Goal: Task Accomplishment & Management: Use online tool/utility

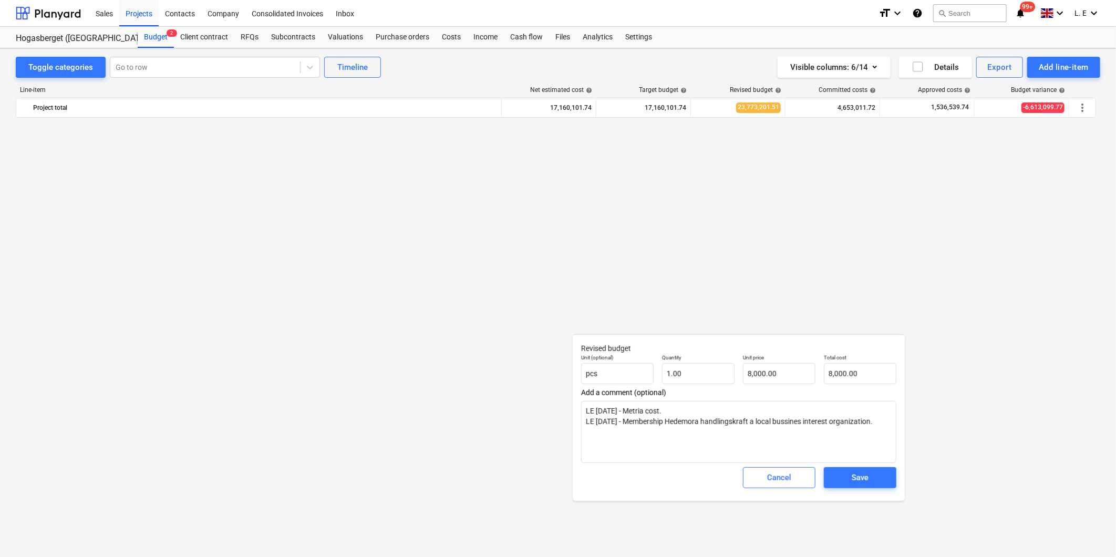
scroll to position [1392, 0]
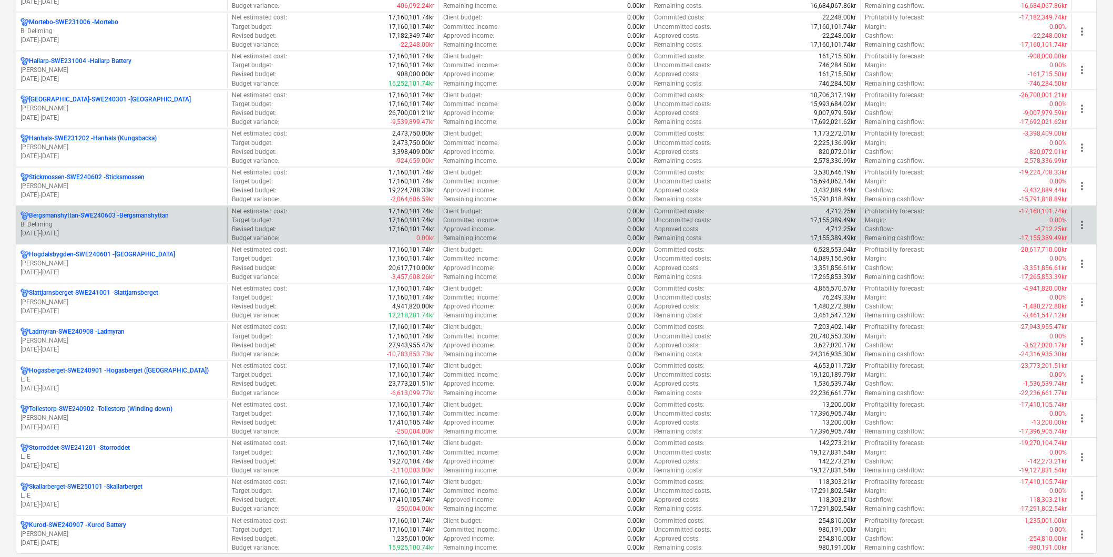
scroll to position [759, 0]
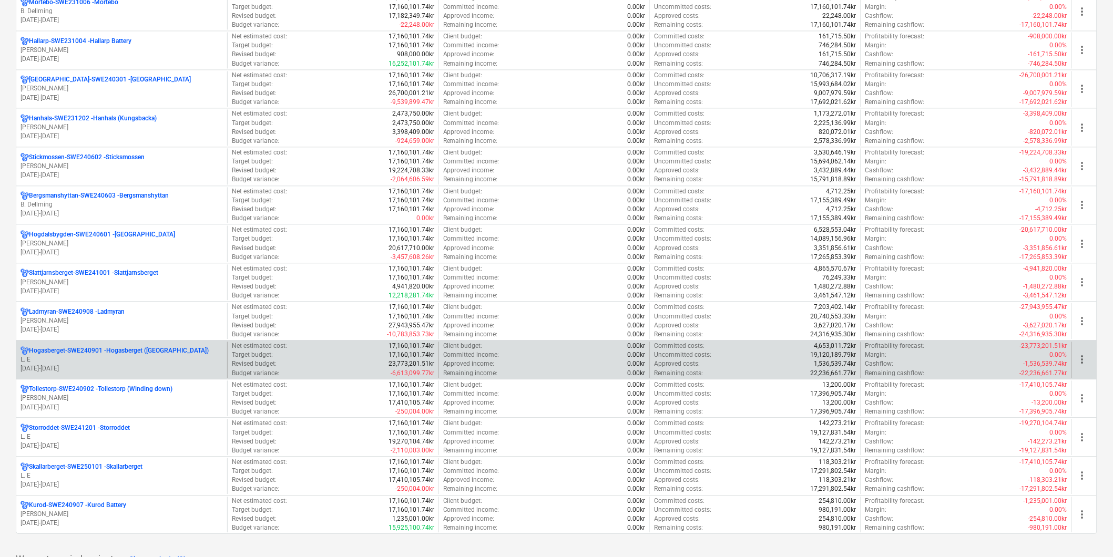
click at [69, 360] on p "L. E" at bounding box center [122, 359] width 202 height 9
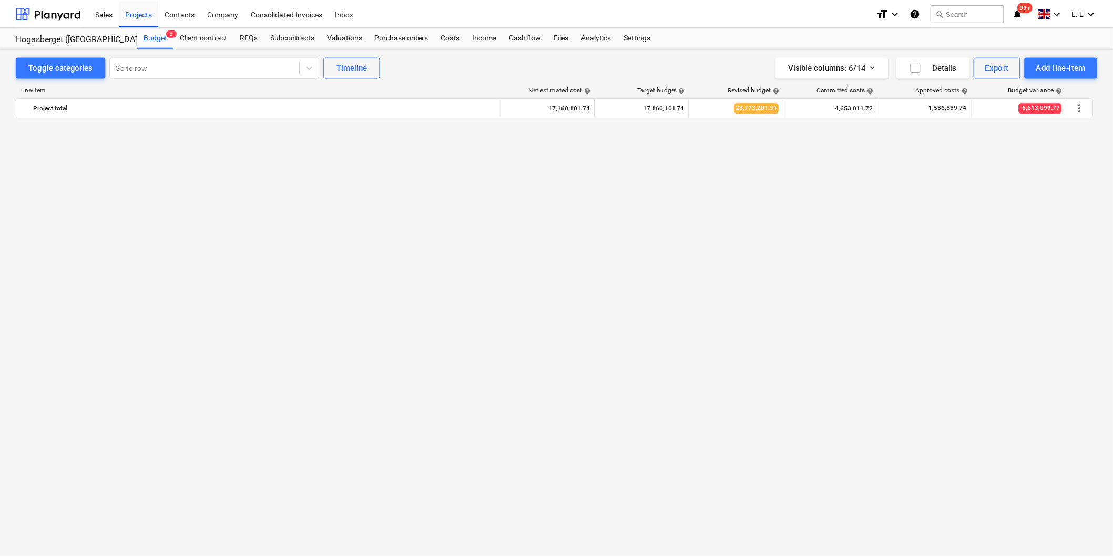
scroll to position [1393, 0]
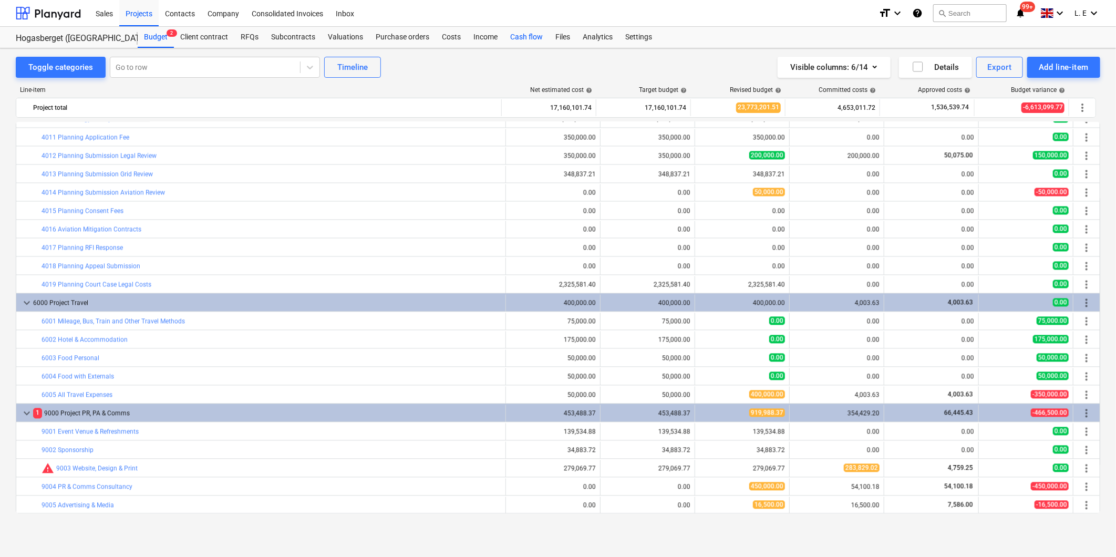
click at [526, 36] on div "Cash flow" at bounding box center [526, 37] width 45 height 21
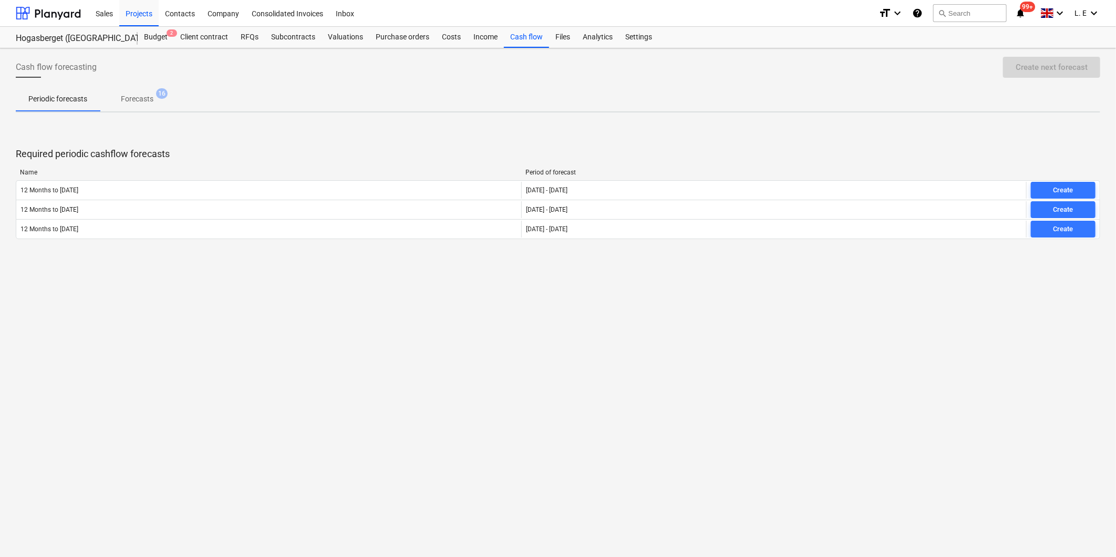
click at [1041, 68] on div "Create next forecast" at bounding box center [1049, 67] width 101 height 21
click at [132, 100] on p "Forecasts" at bounding box center [137, 99] width 33 height 11
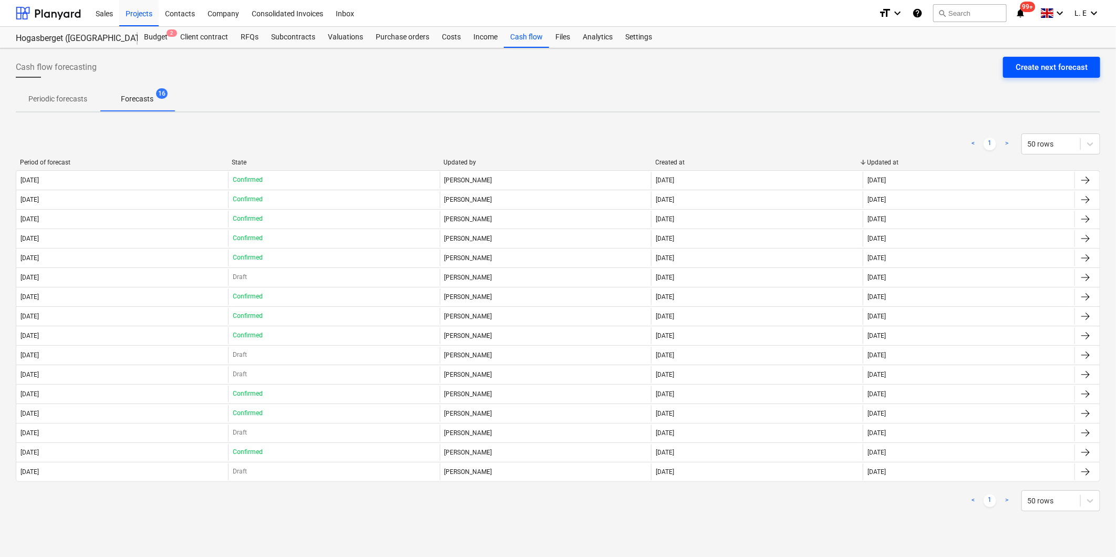
click at [1060, 65] on div "Create next forecast" at bounding box center [1052, 67] width 72 height 14
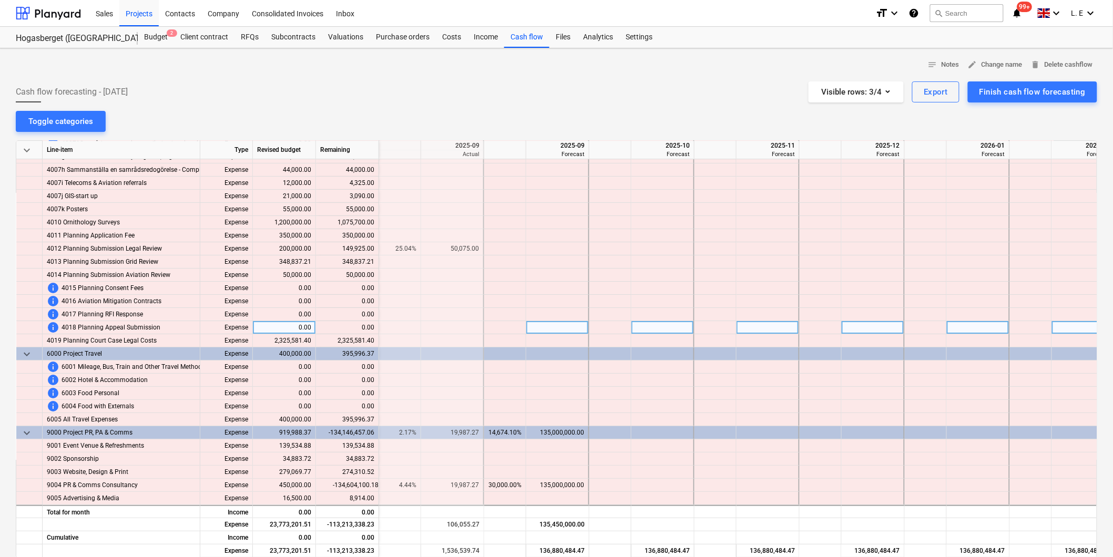
scroll to position [1287, 1367]
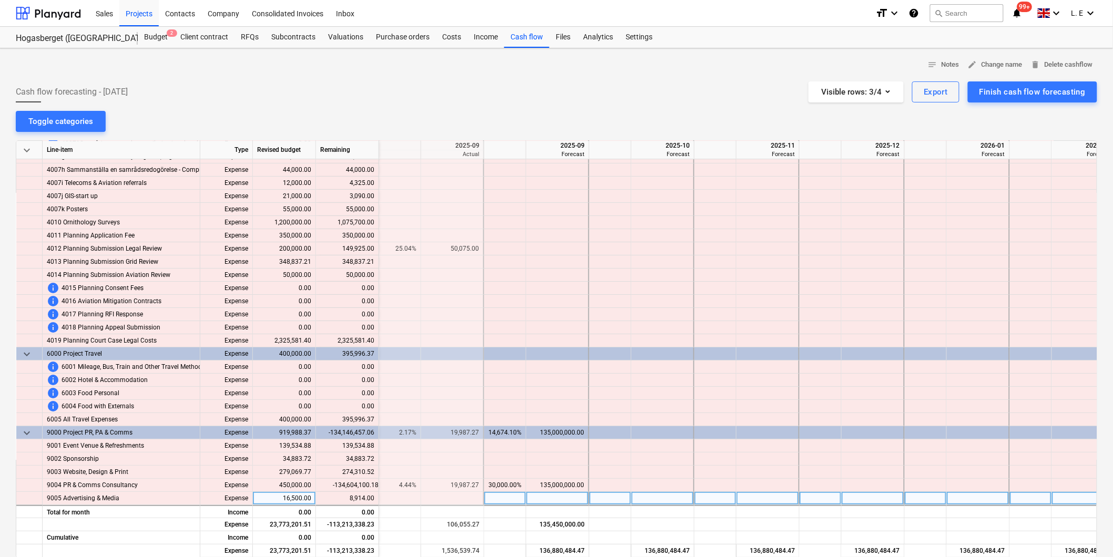
click at [539, 494] on div at bounding box center [557, 498] width 63 height 13
type input "2000"
click at [613, 513] on div at bounding box center [610, 511] width 42 height 13
click at [1022, 86] on div "Finish cash flow forecasting" at bounding box center [1032, 92] width 106 height 14
